Goal: Information Seeking & Learning: Compare options

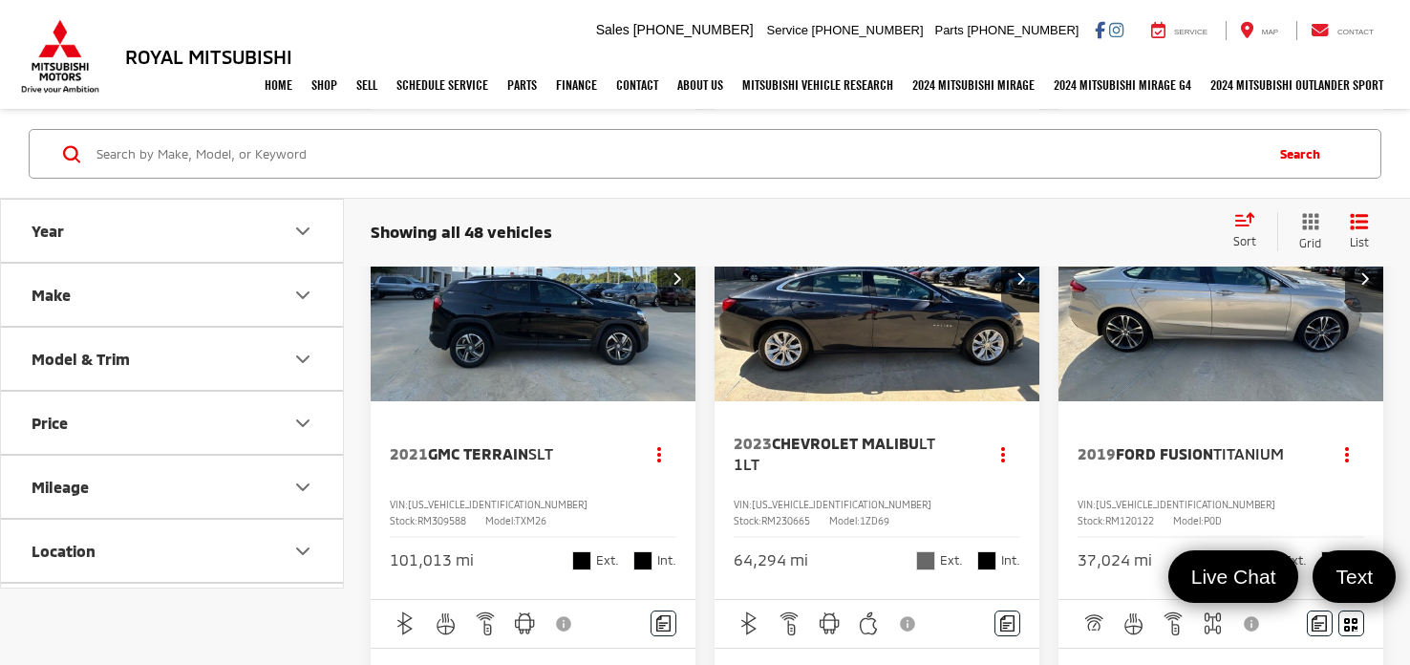
scroll to position [4532, 0]
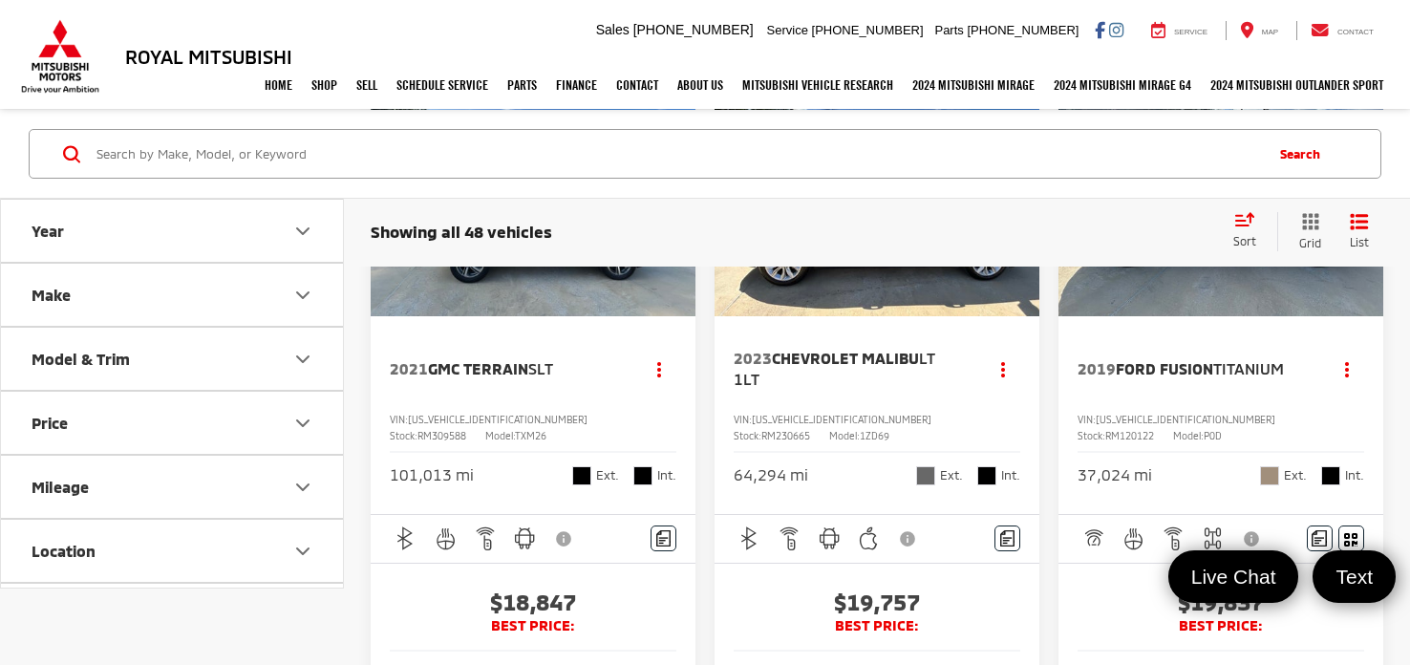
click at [1262, 416] on div "VIN: [US_VEHICLE_IDENTIFICATION_NUMBER] Stock: RM120122 Model: P0D" at bounding box center [1221, 427] width 287 height 30
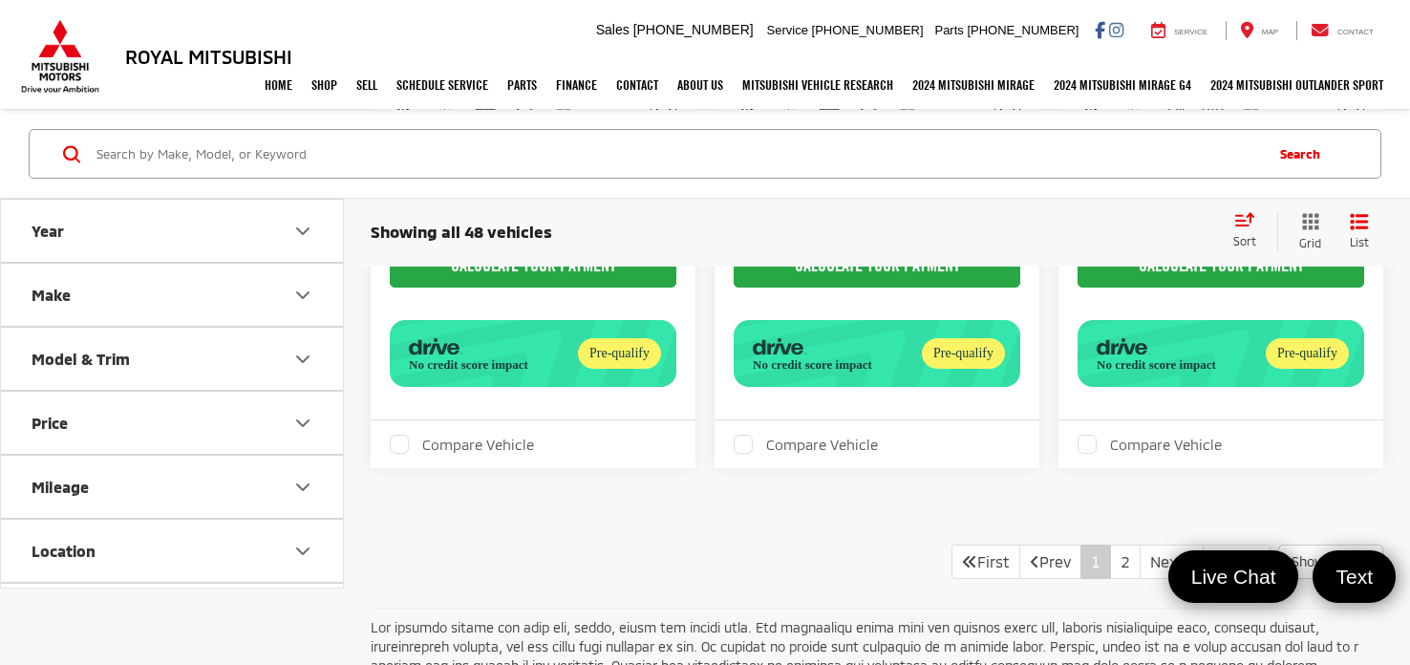
scroll to position [6781, 0]
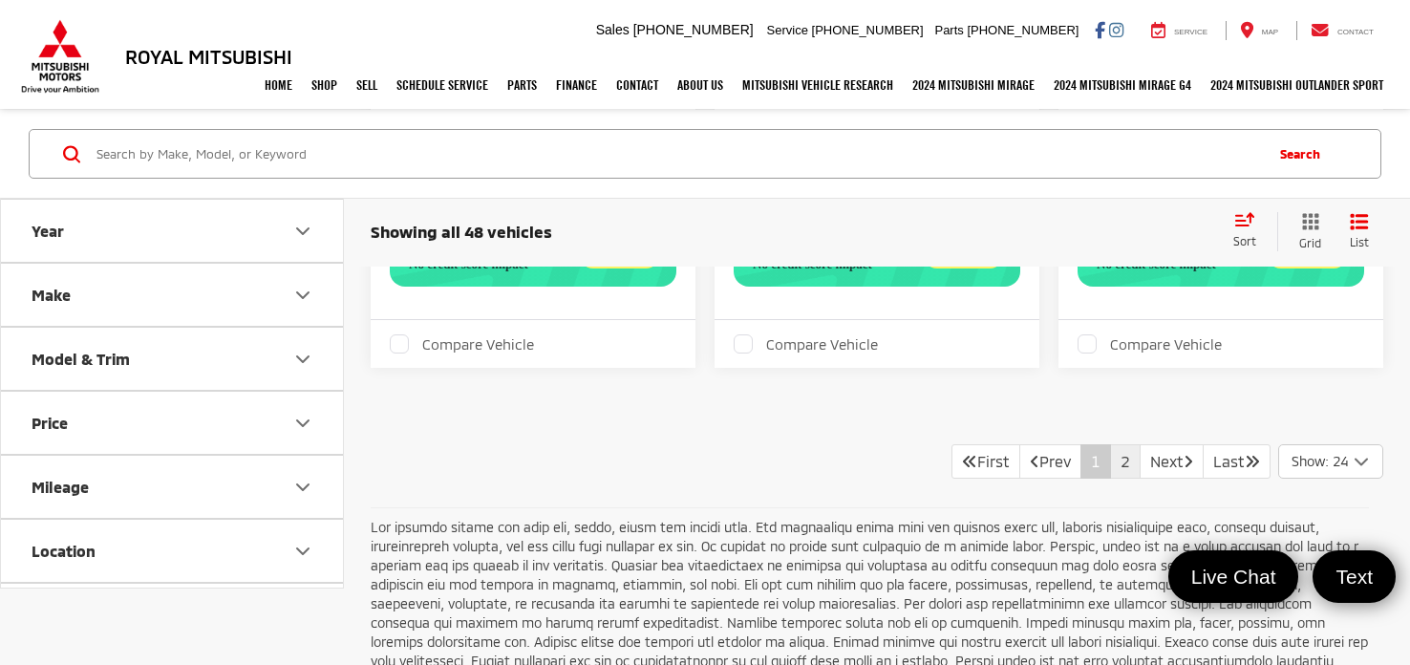
click at [1110, 448] on link "2" at bounding box center [1125, 461] width 31 height 34
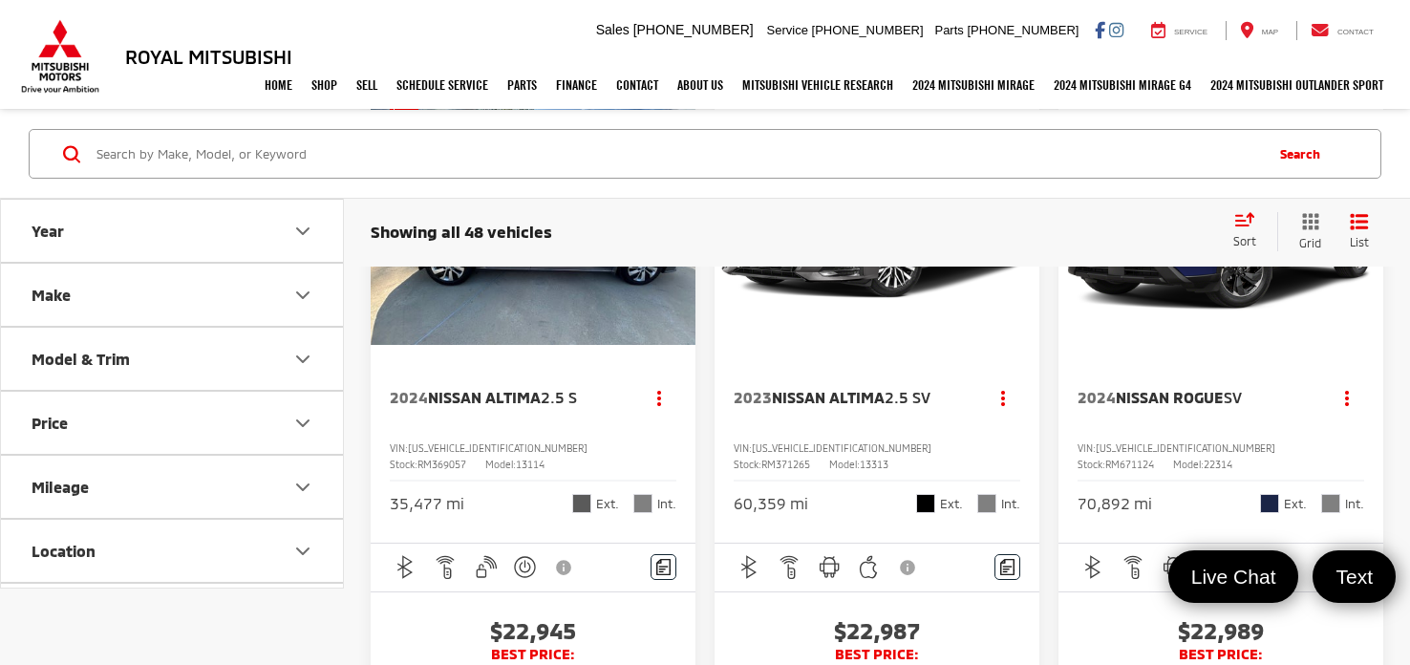
scroll to position [260, 0]
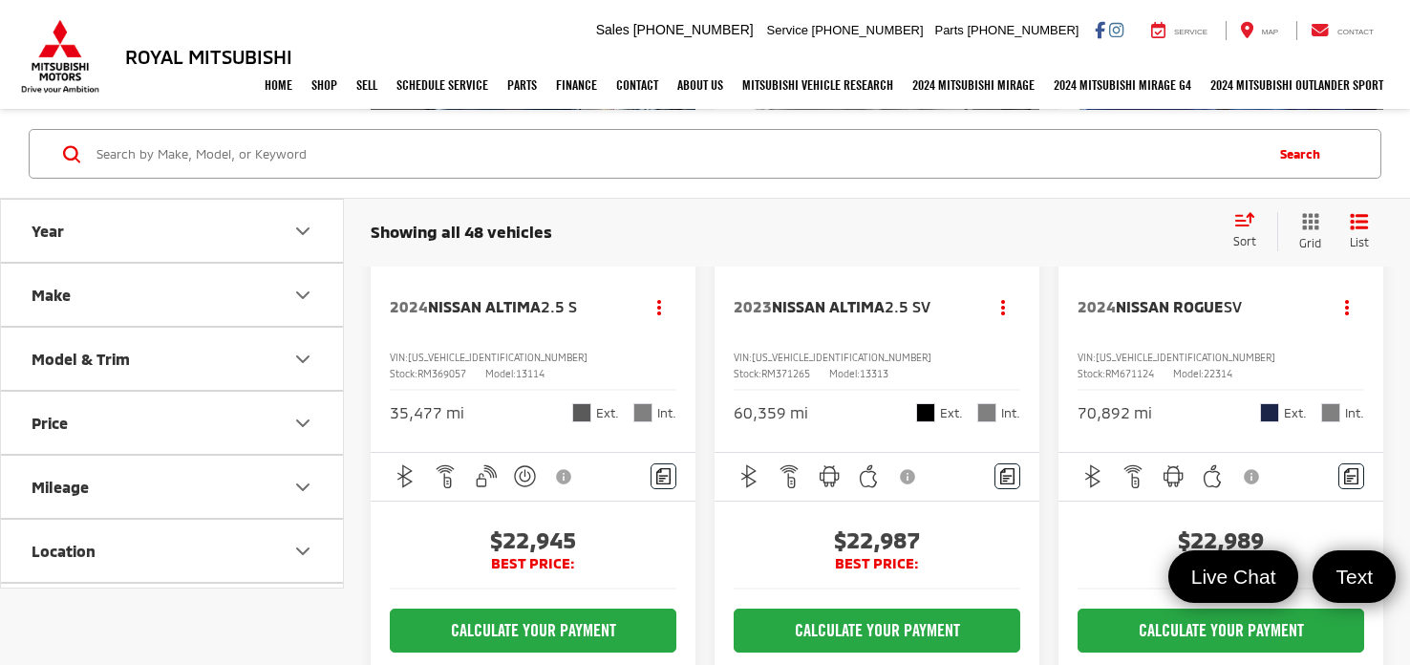
click at [810, 368] on span "RM371265" at bounding box center [785, 373] width 49 height 11
copy span "RM371265"
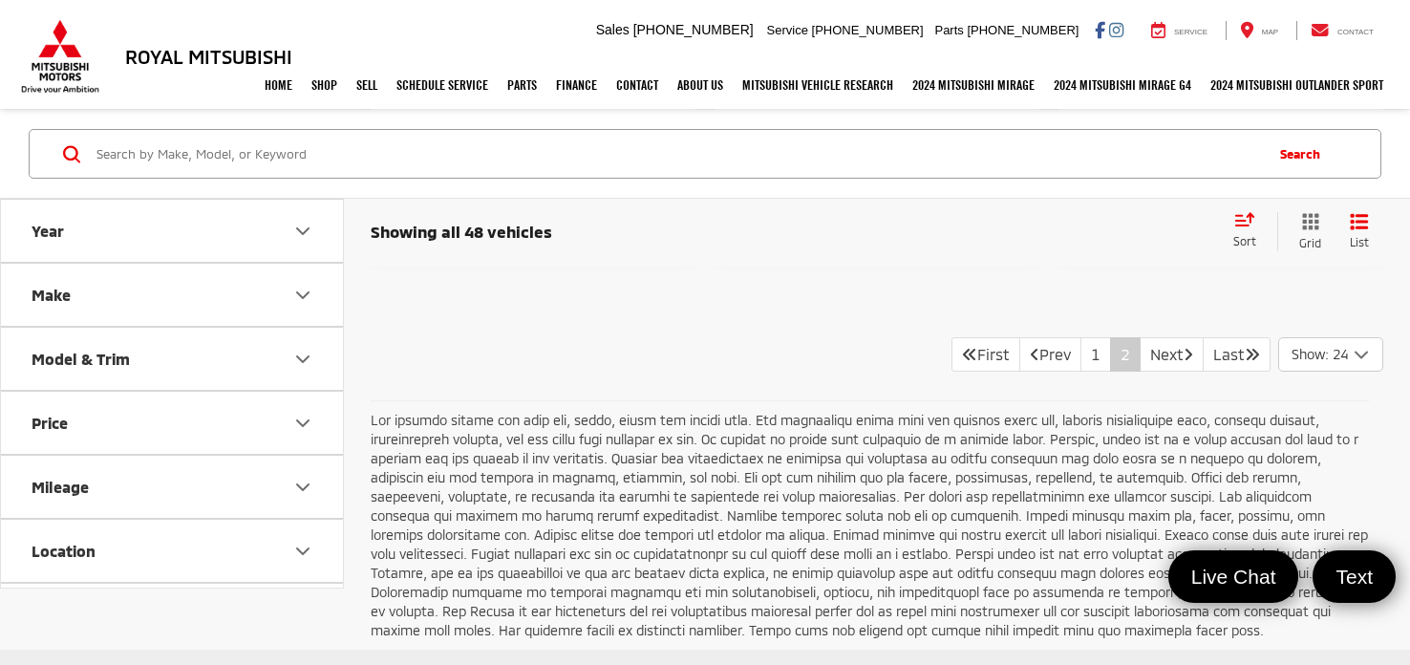
scroll to position [6886, 0]
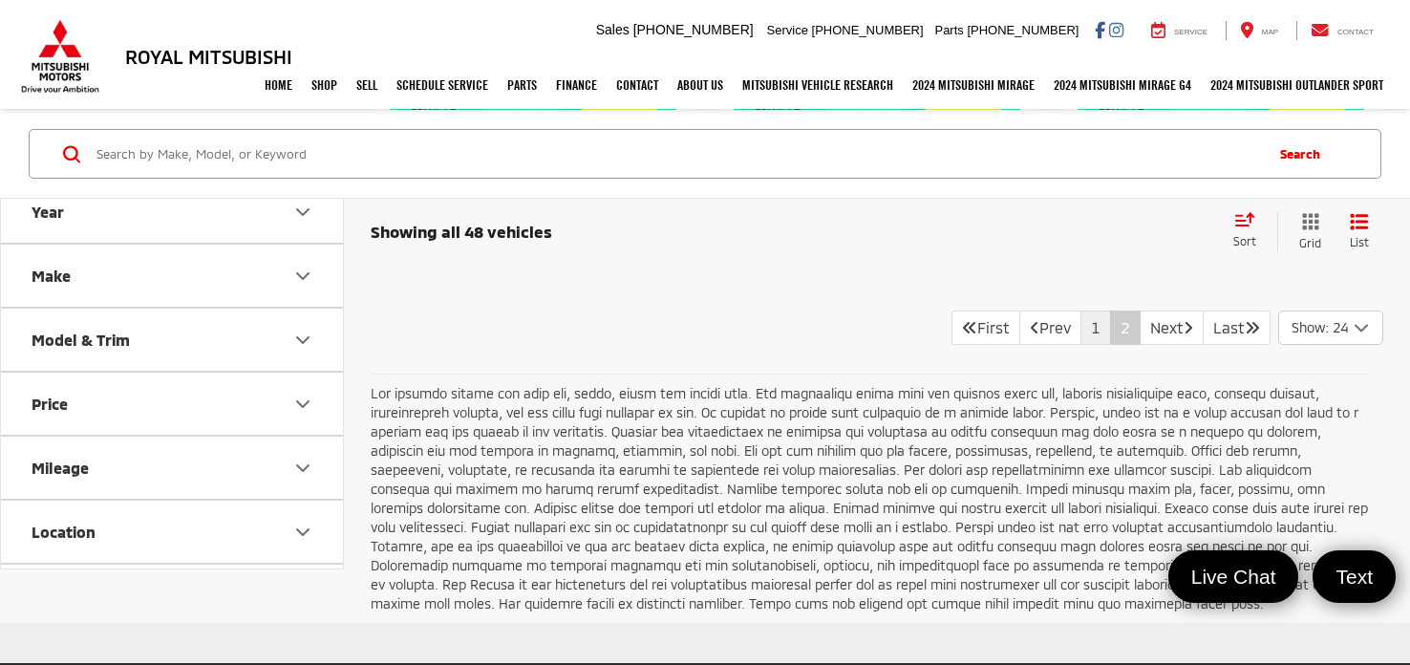
click at [1082, 312] on link "1" at bounding box center [1096, 328] width 31 height 34
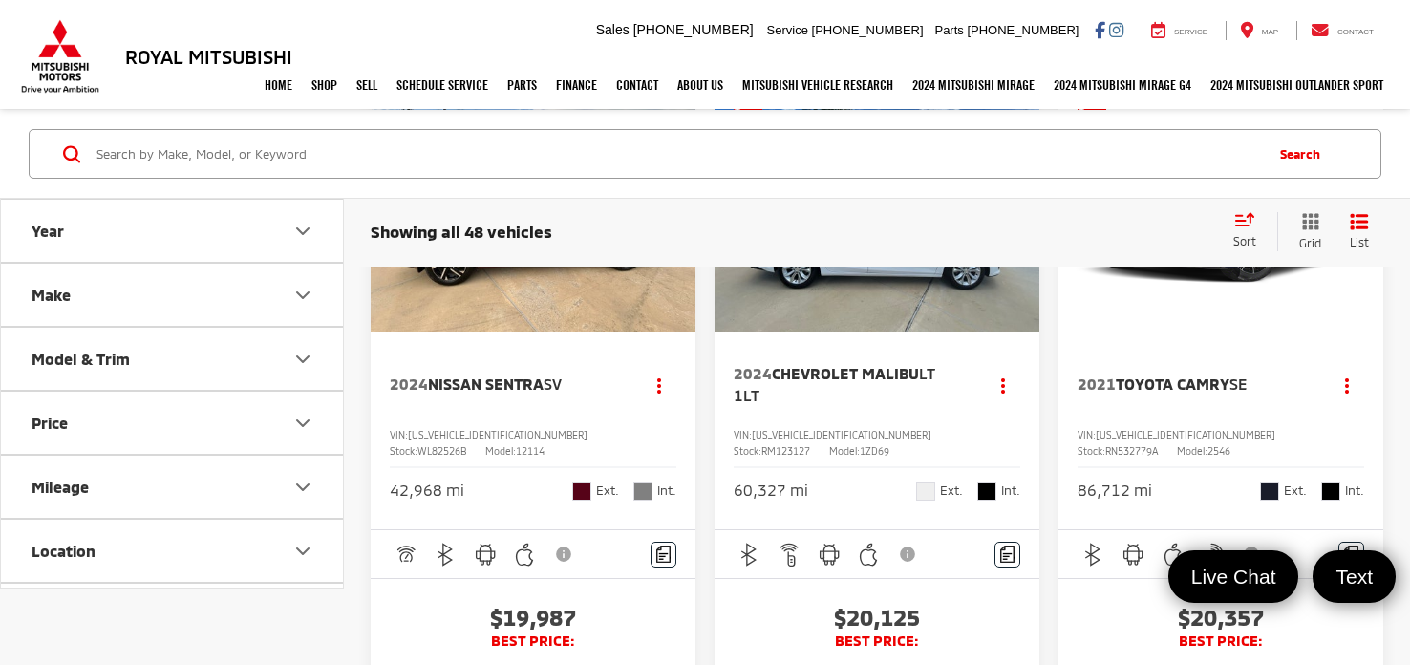
scroll to position [5375, 0]
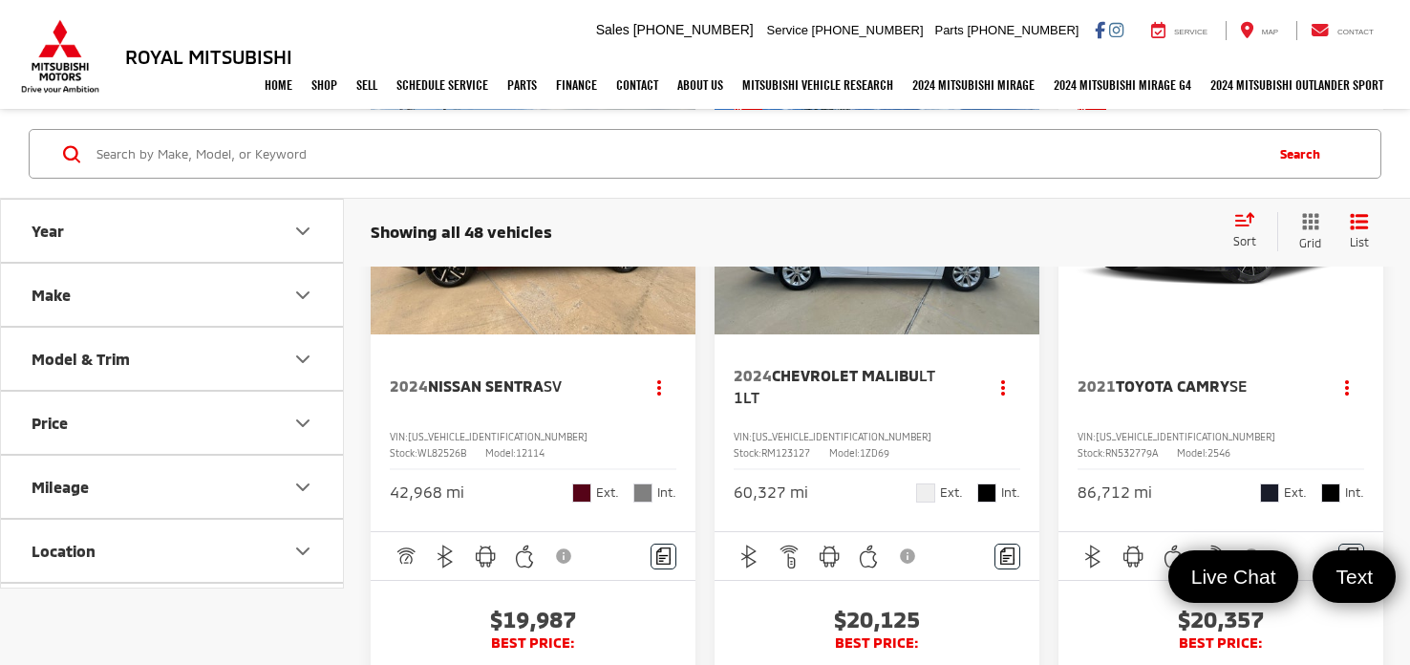
click at [466, 447] on span "WL82526B" at bounding box center [442, 452] width 49 height 11
click at [110, 299] on button "Make" at bounding box center [173, 295] width 344 height 62
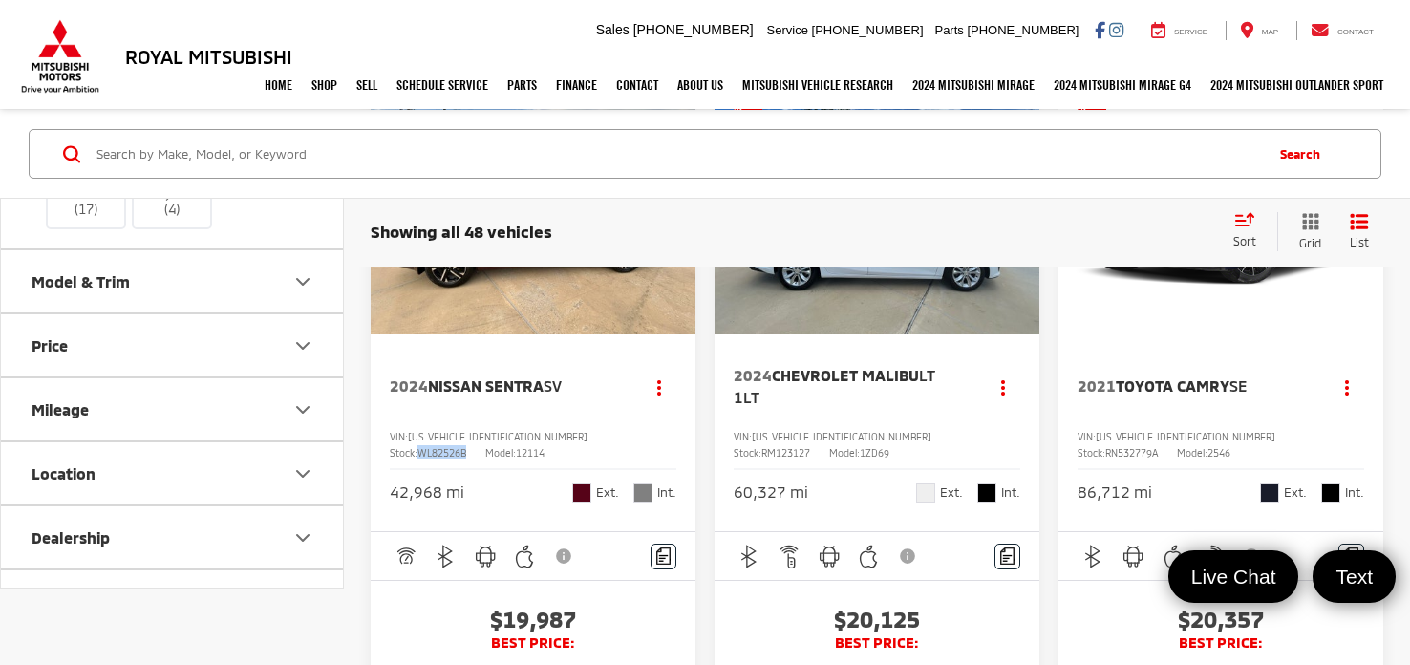
scroll to position [376, 0]
click at [172, 189] on img at bounding box center [172, 189] width 0 height 0
click at [0, 0] on input "Toyota (4)" at bounding box center [0, 0] width 0 height 0
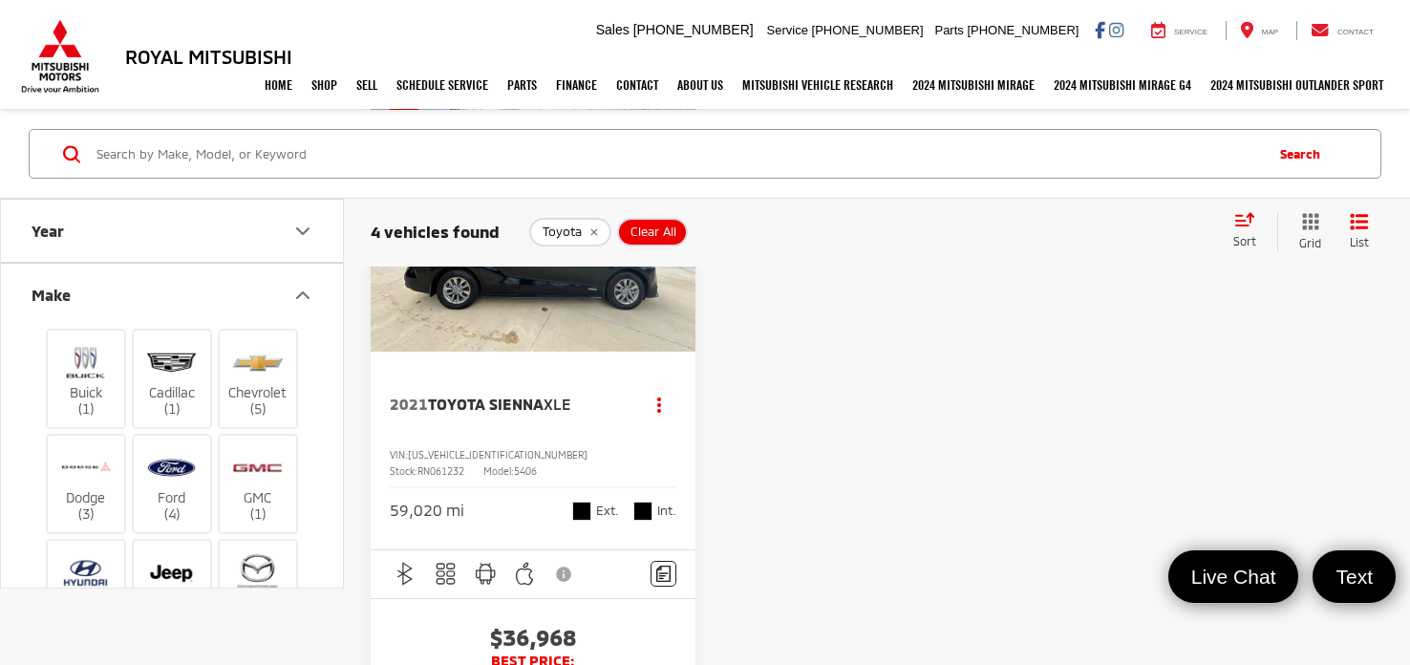
scroll to position [1021, 0]
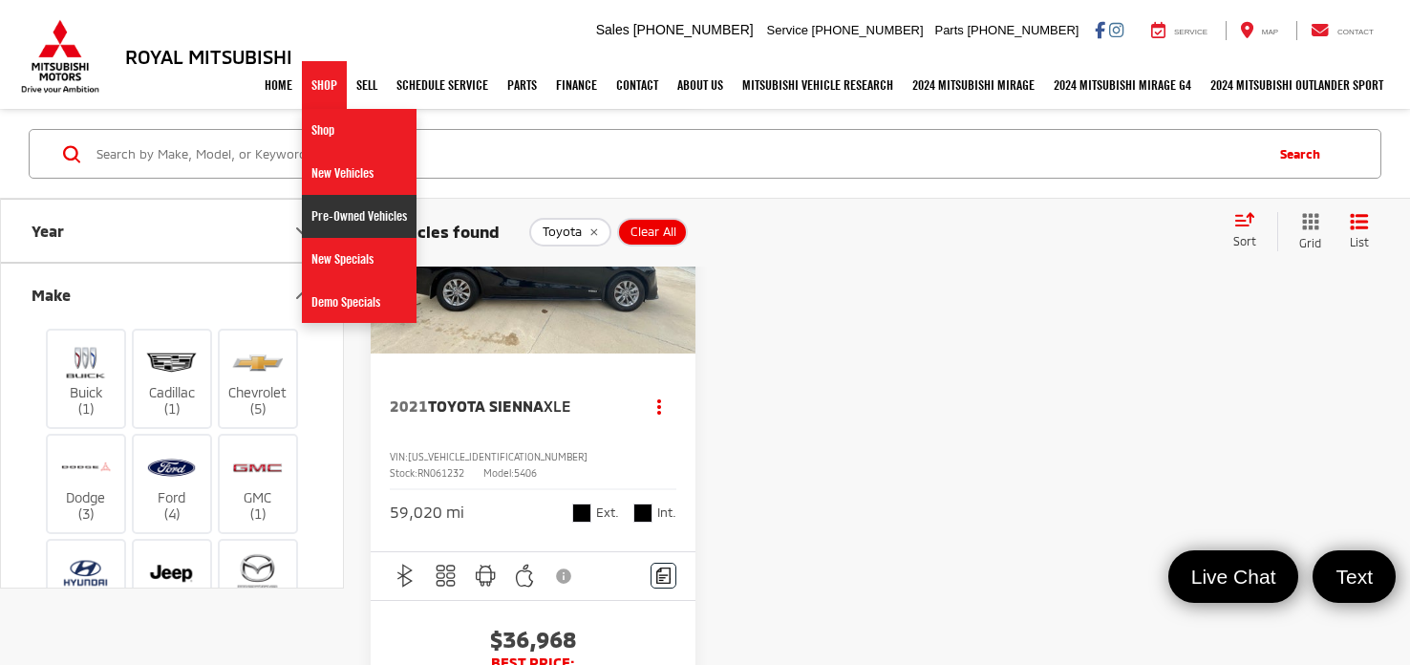
click at [308, 228] on link "Pre-Owned Vehicles" at bounding box center [359, 216] width 115 height 43
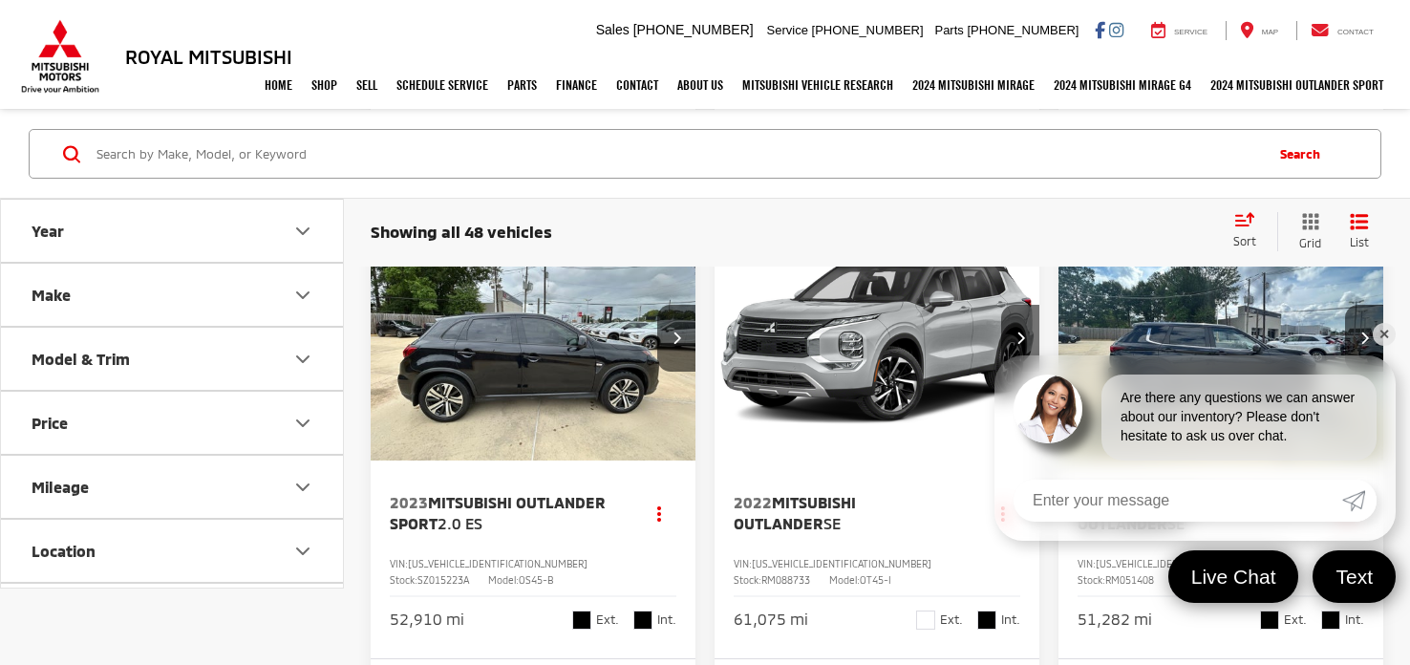
click at [1382, 336] on link "✕" at bounding box center [1384, 334] width 23 height 23
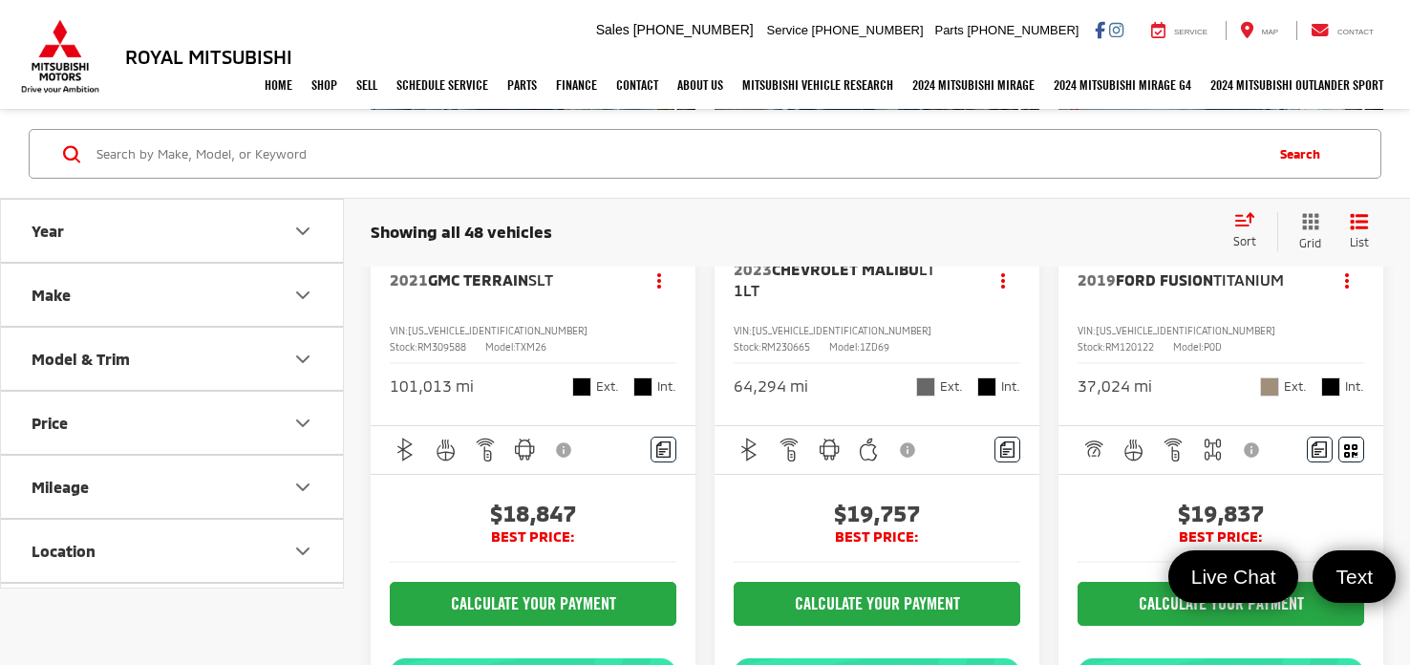
scroll to position [4484, 0]
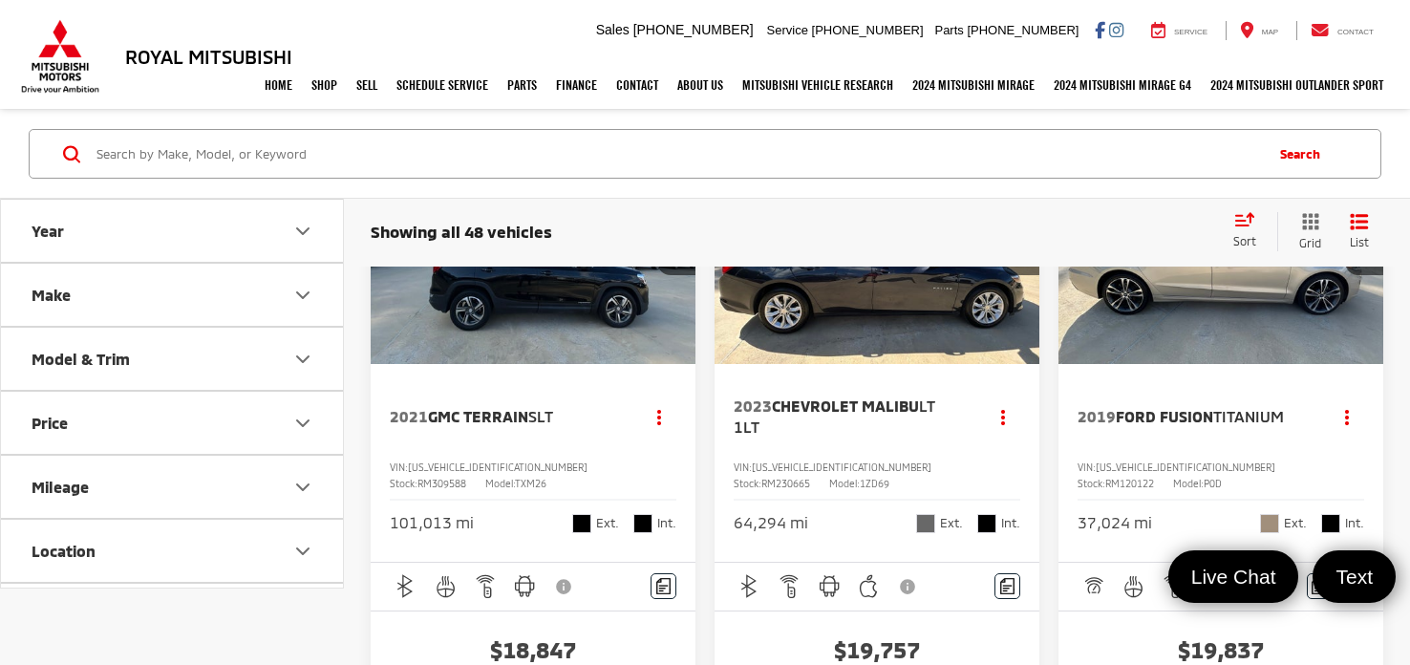
click at [810, 478] on span "RM230665" at bounding box center [785, 483] width 49 height 11
copy span "RM230665"
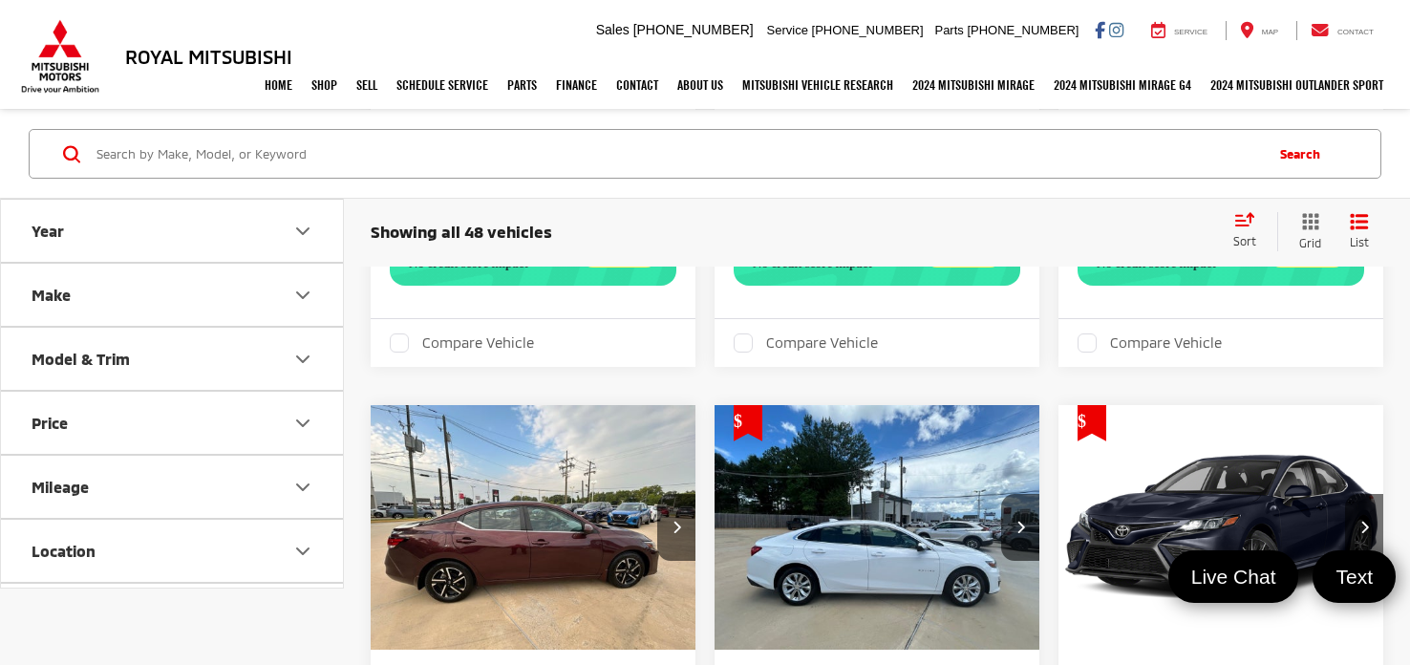
scroll to position [5215, 0]
